Goal: Task Accomplishment & Management: Use online tool/utility

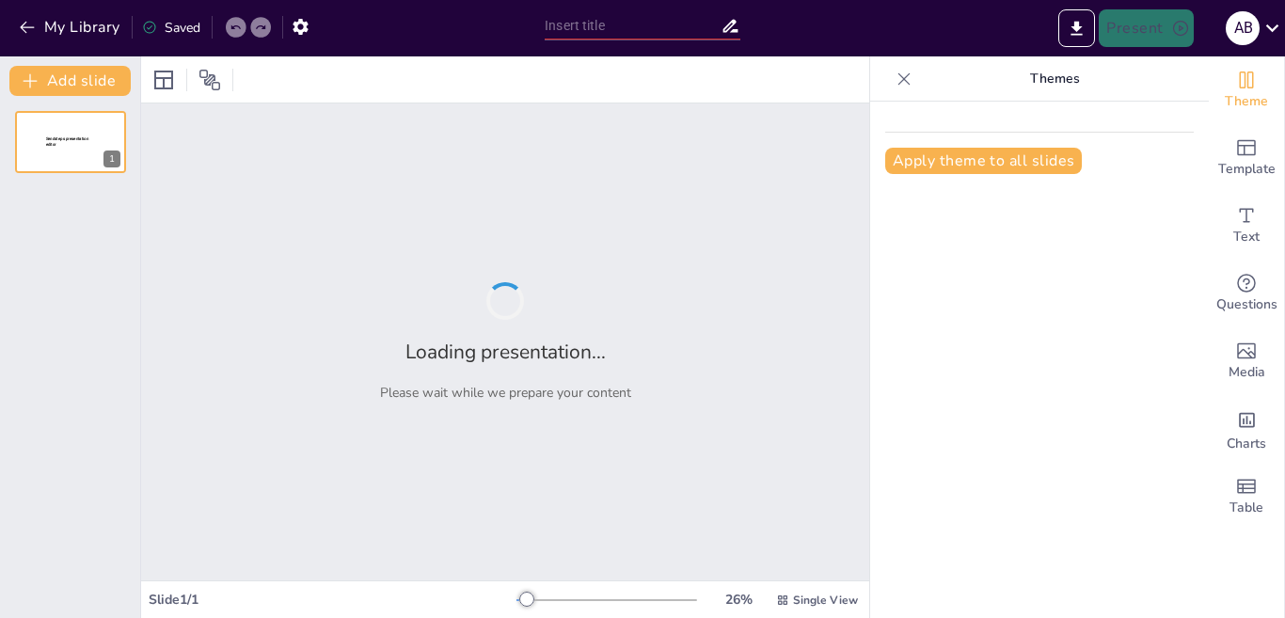
type input "[GEOGRAPHIC_DATA]: Análisis Geográfico y Demográfico en el Contexto Político-Ad…"
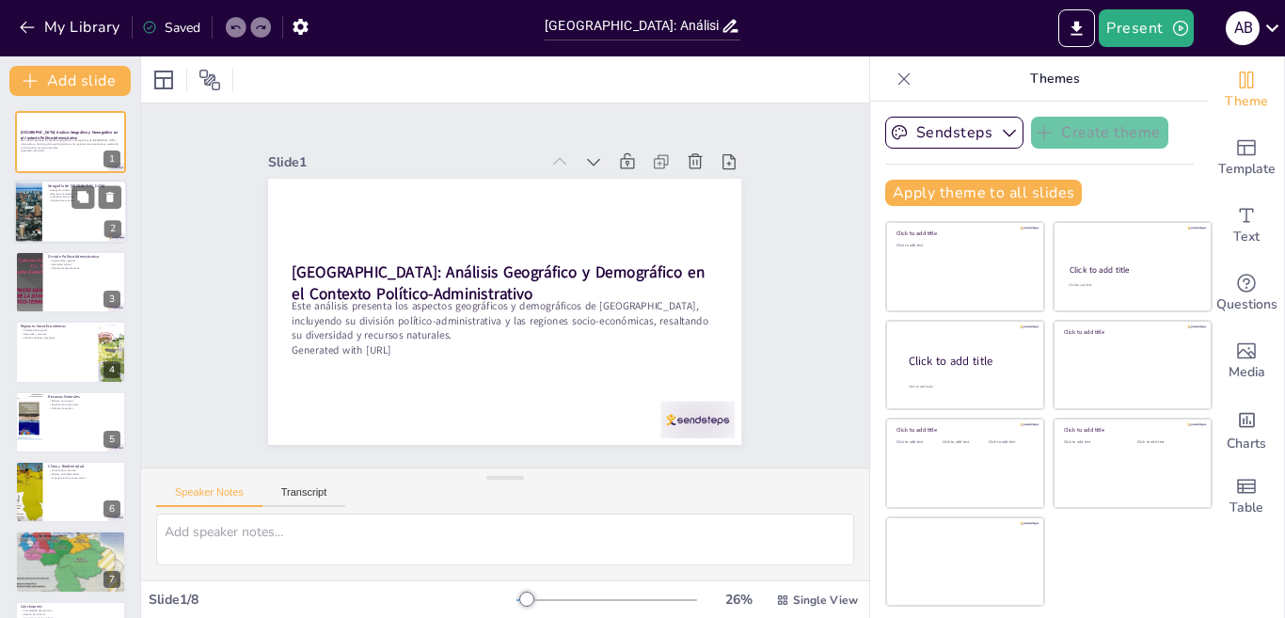
click at [57, 212] on div at bounding box center [70, 213] width 113 height 64
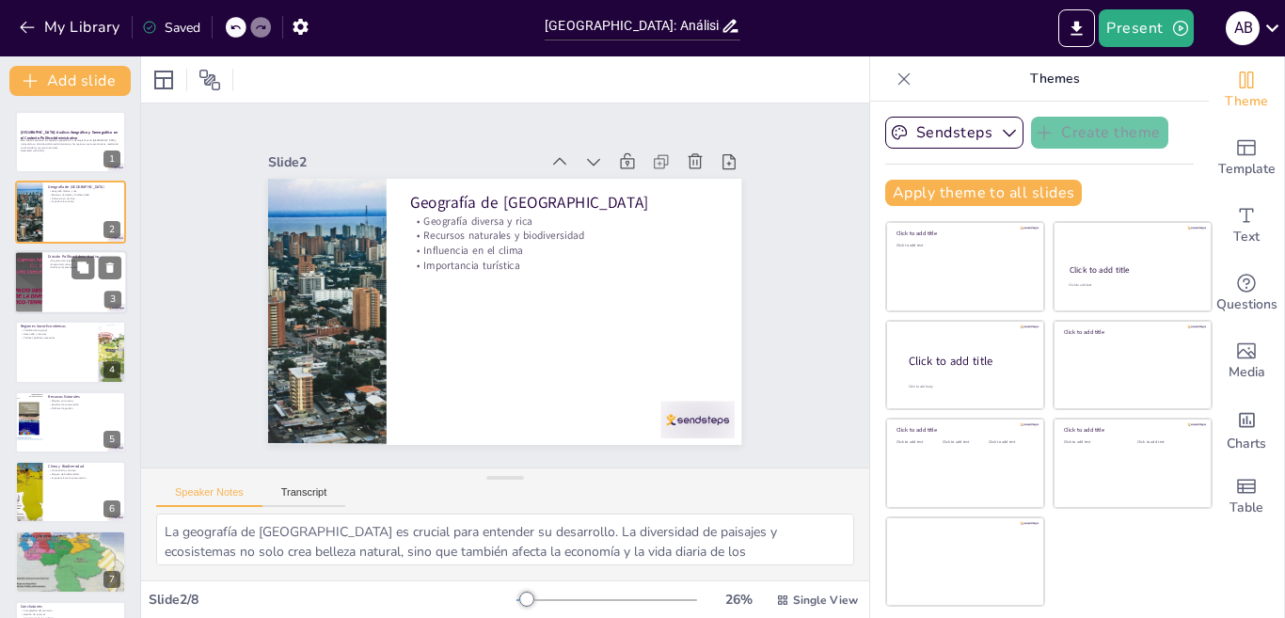
click at [51, 294] on div at bounding box center [70, 282] width 113 height 64
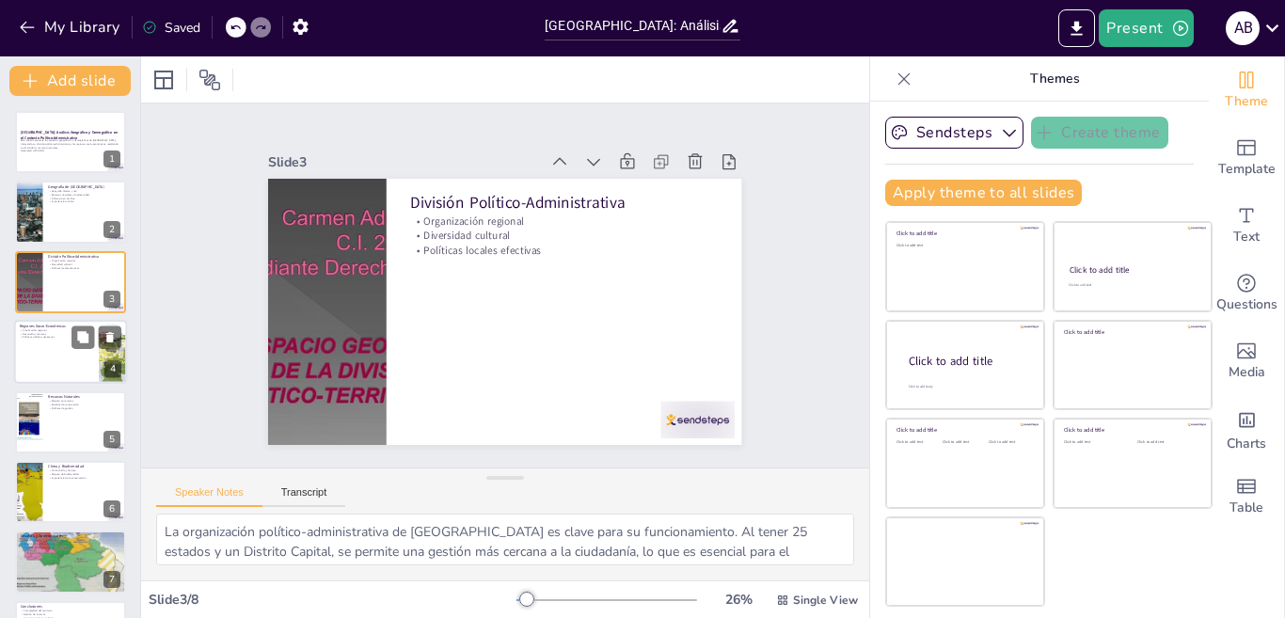
click at [40, 347] on div at bounding box center [70, 352] width 113 height 64
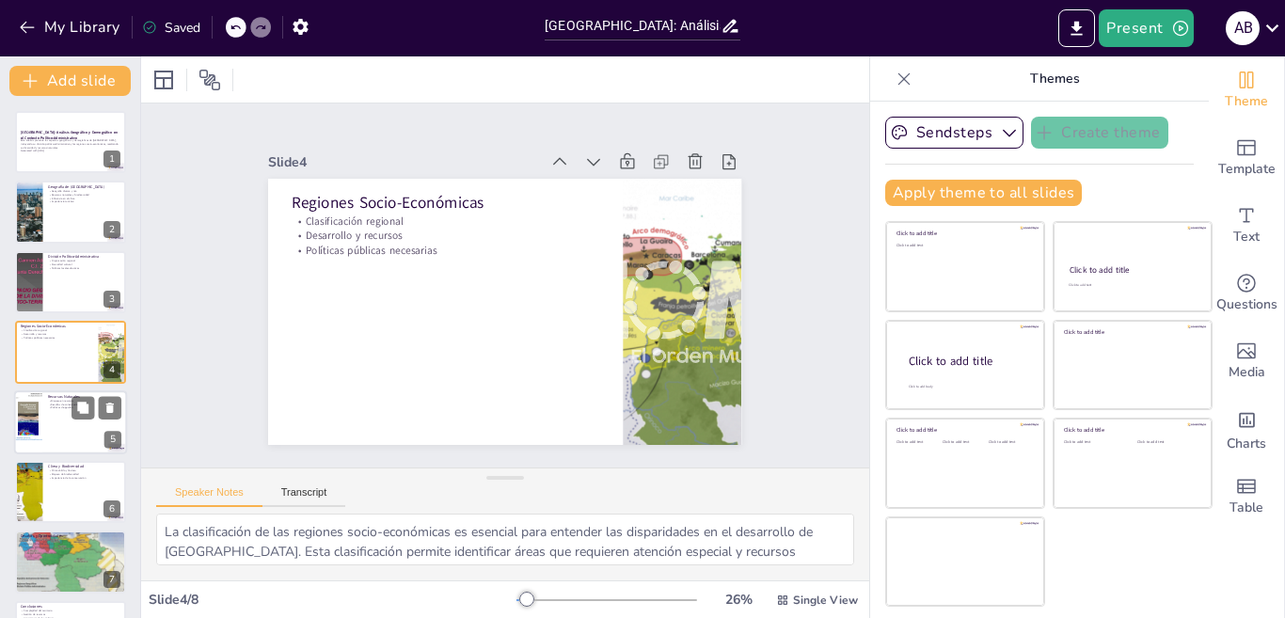
click at [69, 424] on div at bounding box center [70, 423] width 113 height 64
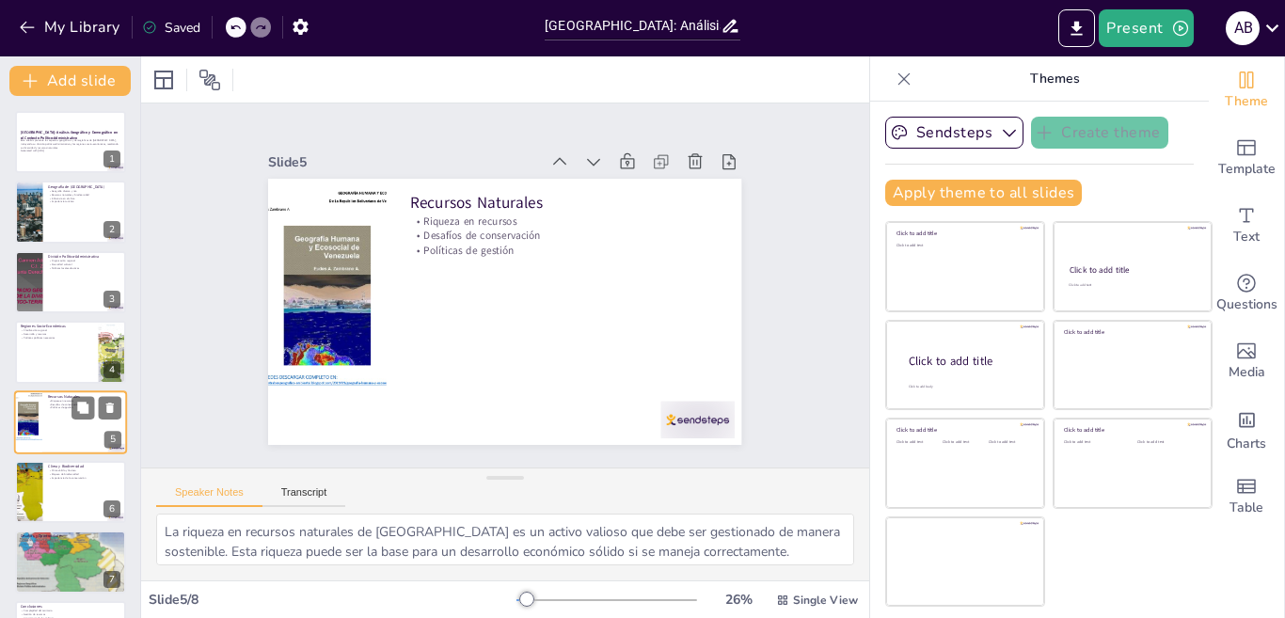
scroll to position [60, 0]
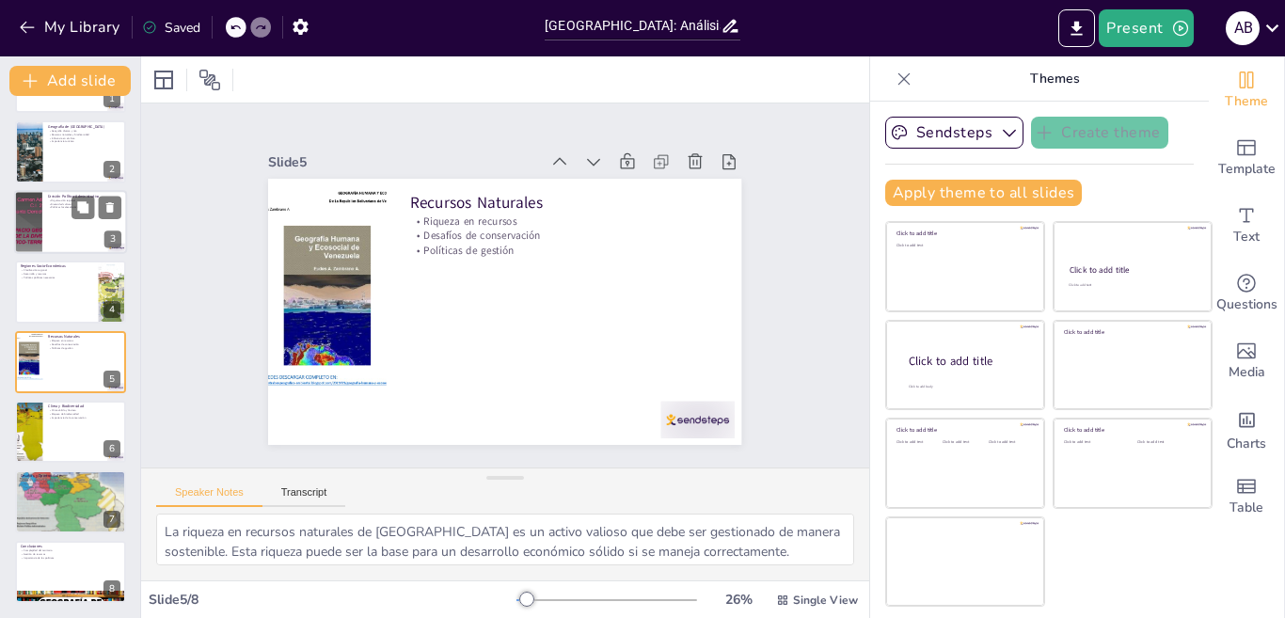
click at [49, 231] on div at bounding box center [70, 222] width 113 height 64
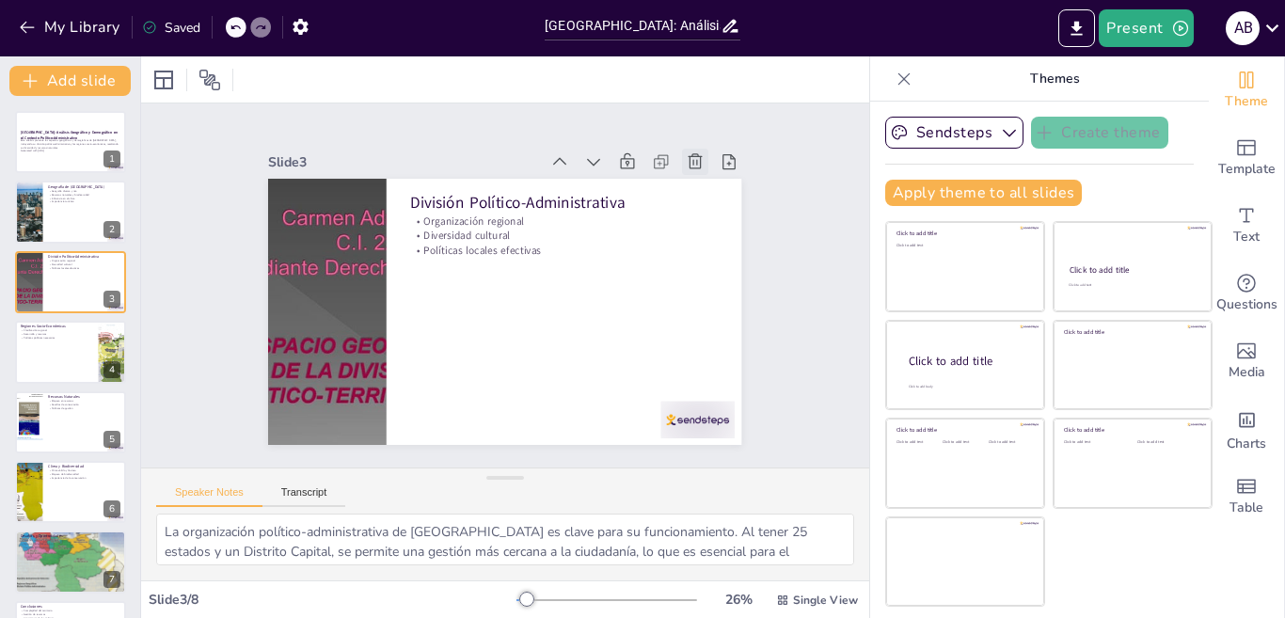
click at [507, 499] on icon at bounding box center [494, 512] width 26 height 26
type textarea "La clasificación de las regiones socio-económicas es esencial para entender las…"
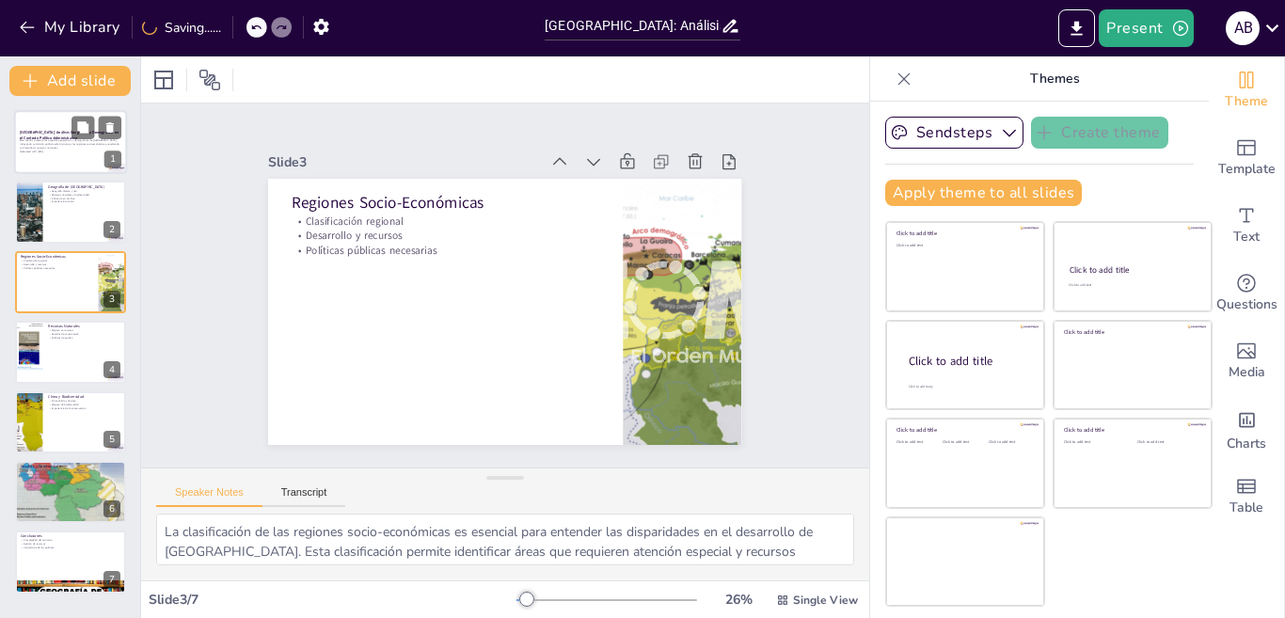
click at [62, 152] on p "Generated with [URL]" at bounding box center [71, 152] width 102 height 4
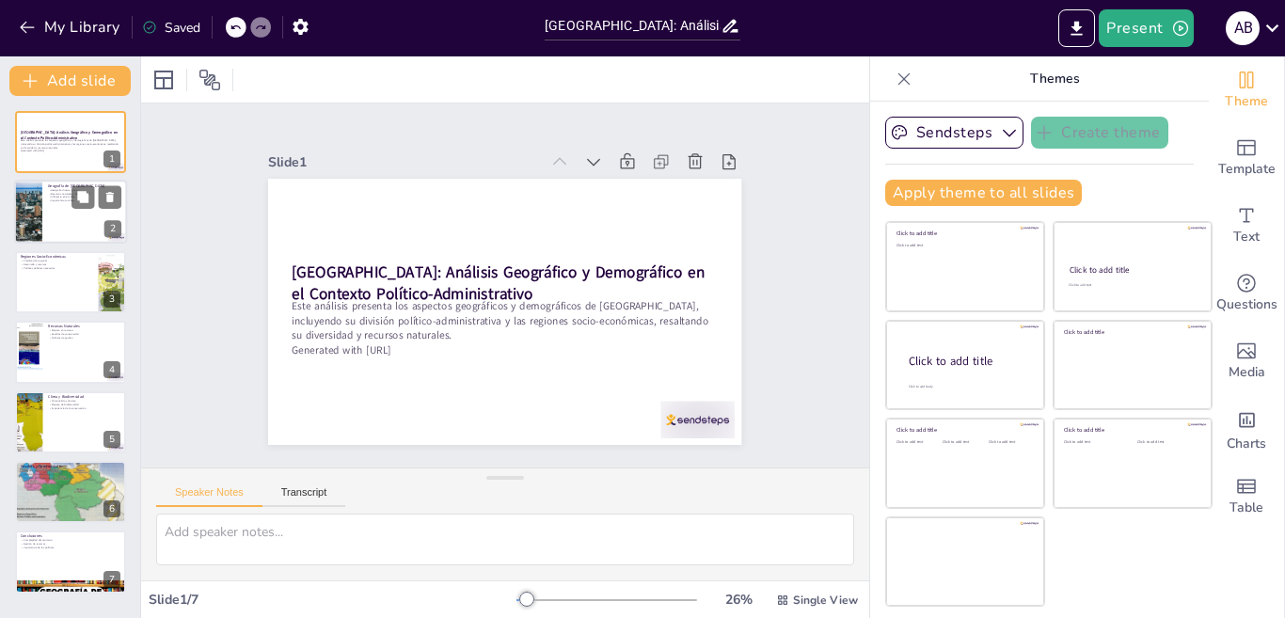
click at [57, 216] on div at bounding box center [70, 213] width 113 height 64
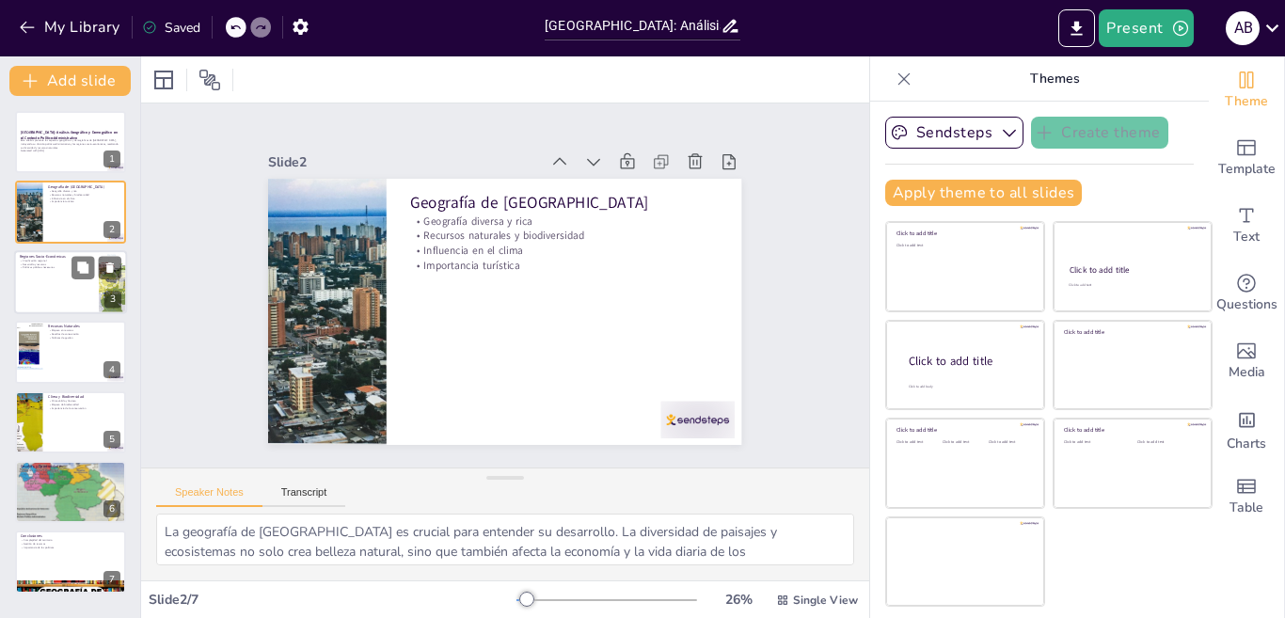
click at [57, 301] on div at bounding box center [70, 282] width 113 height 64
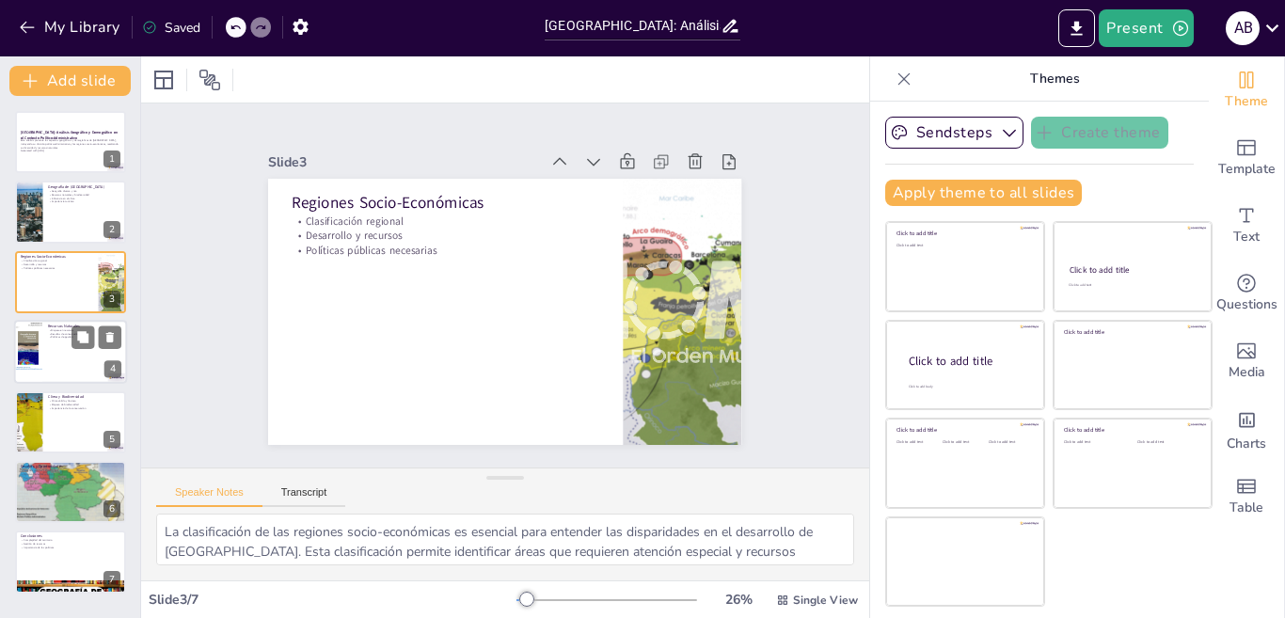
click at [43, 355] on div at bounding box center [70, 352] width 113 height 64
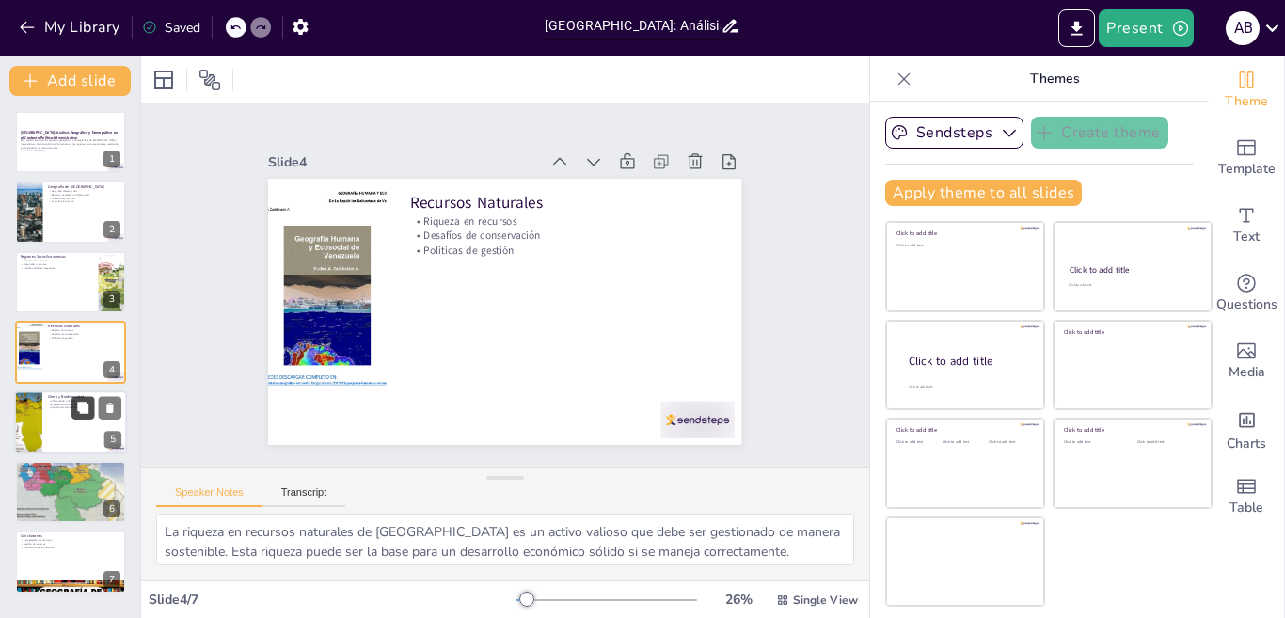
click at [88, 416] on button at bounding box center [83, 407] width 23 height 23
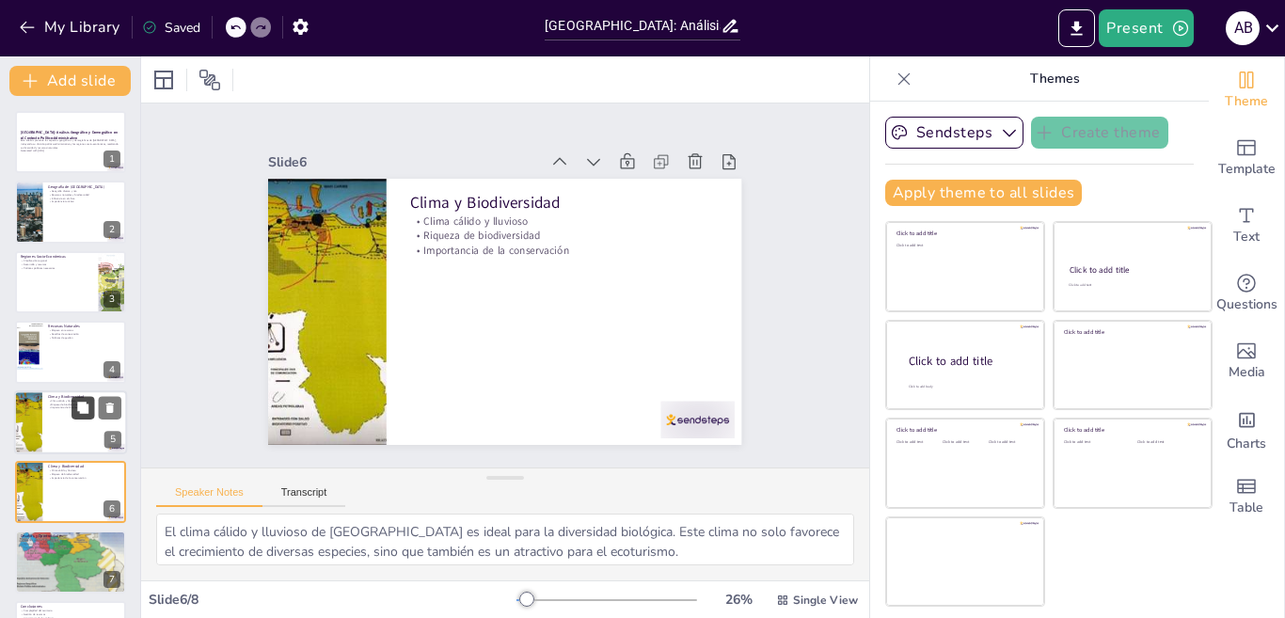
scroll to position [60, 0]
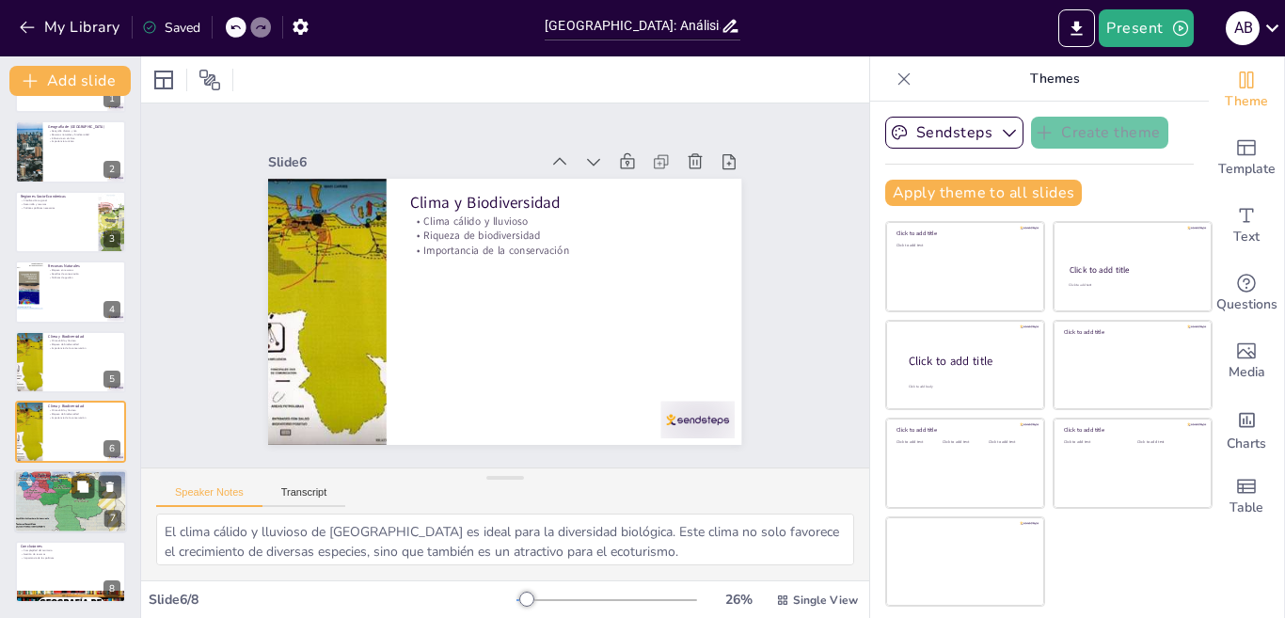
click at [37, 503] on div at bounding box center [70, 501] width 113 height 83
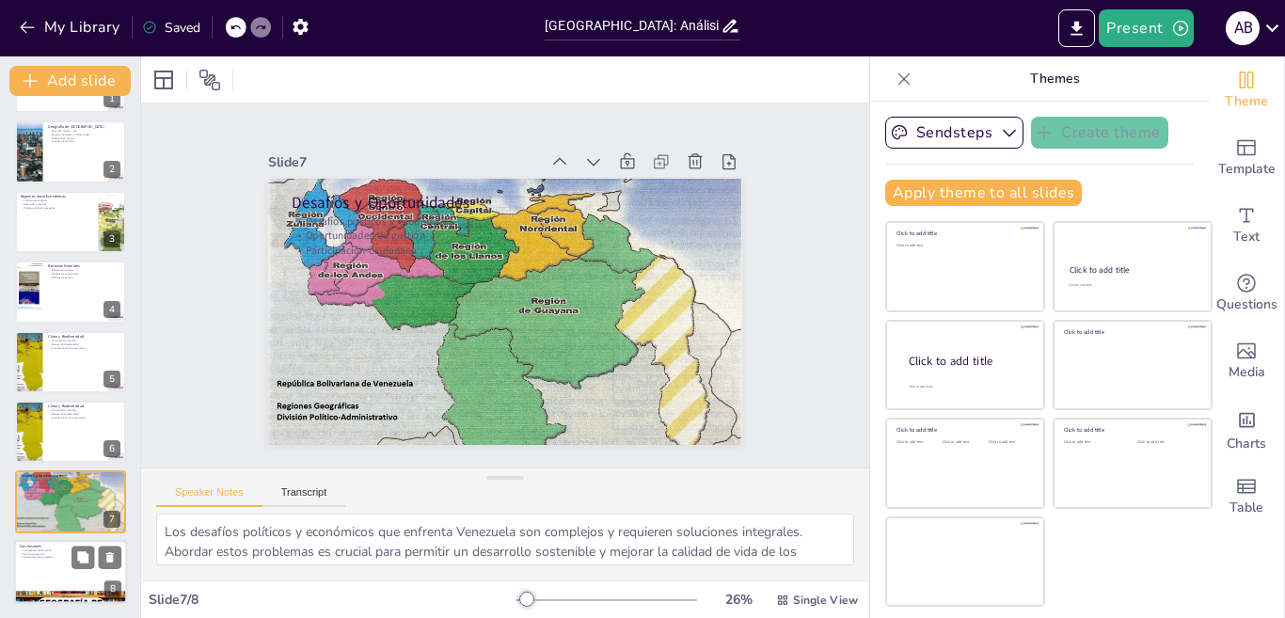
click at [49, 559] on p "Importancia de las políticas" at bounding box center [71, 557] width 102 height 4
type textarea "La complejidad del territorio venezolano es un factor clave en su desarrollo. E…"
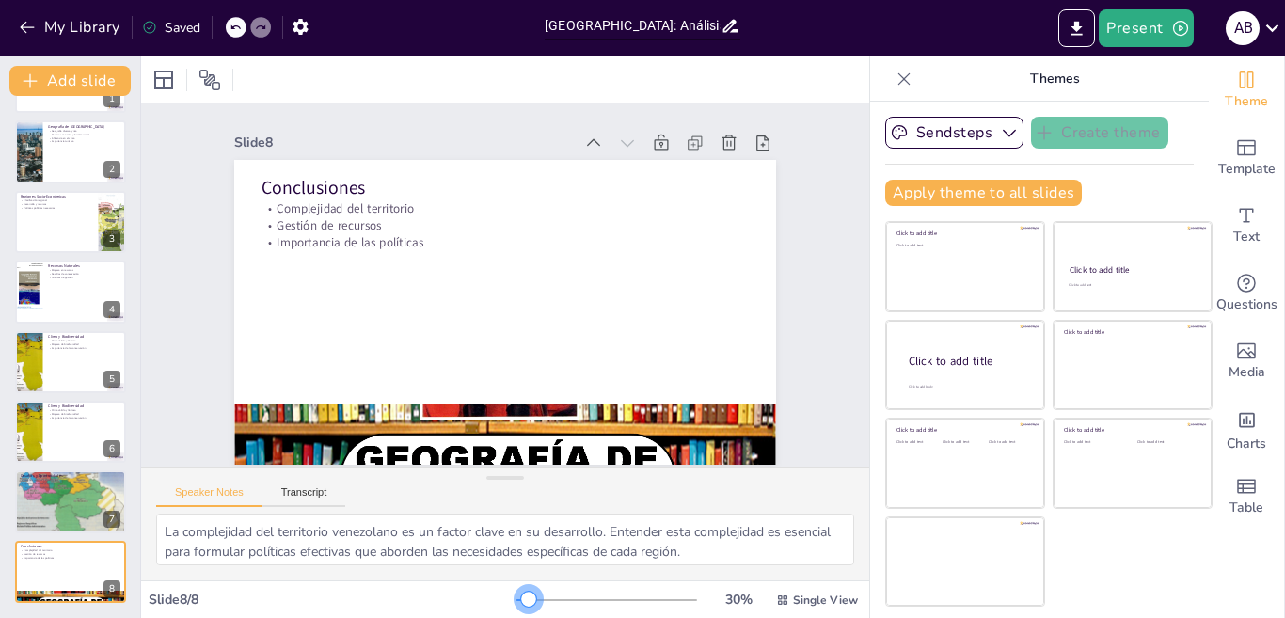
click at [521, 595] on div at bounding box center [528, 599] width 15 height 15
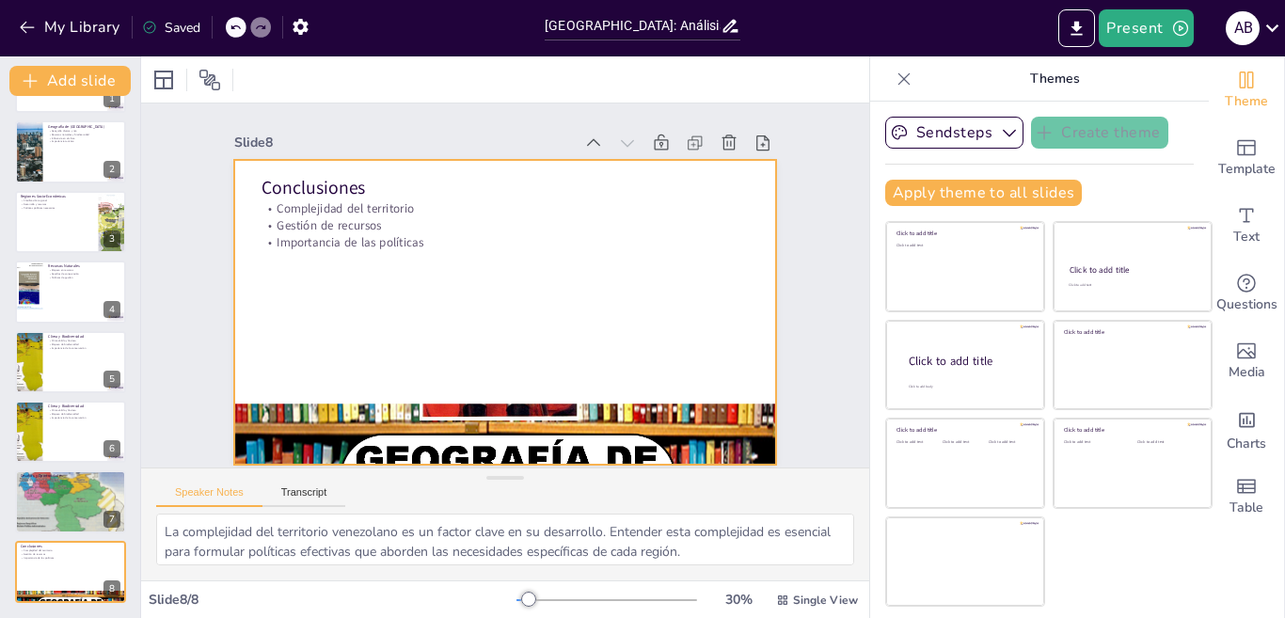
click at [435, 277] on div at bounding box center [497, 260] width 610 height 457
